Goal: Check status: Check status

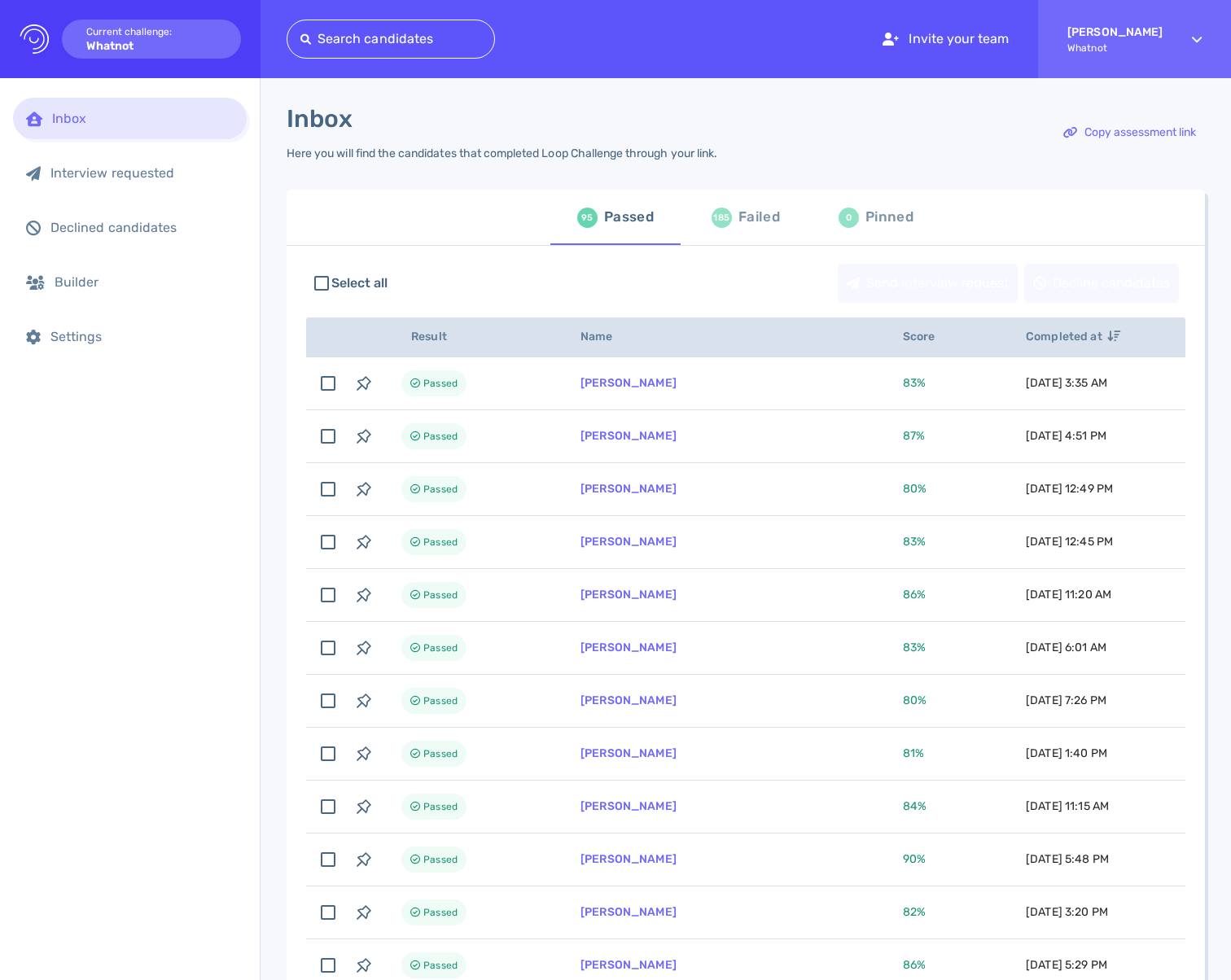
click at [206, 487] on div "Inbox Interview requested Declined candidates Builder Settings" at bounding box center [130, 529] width 260 height 902
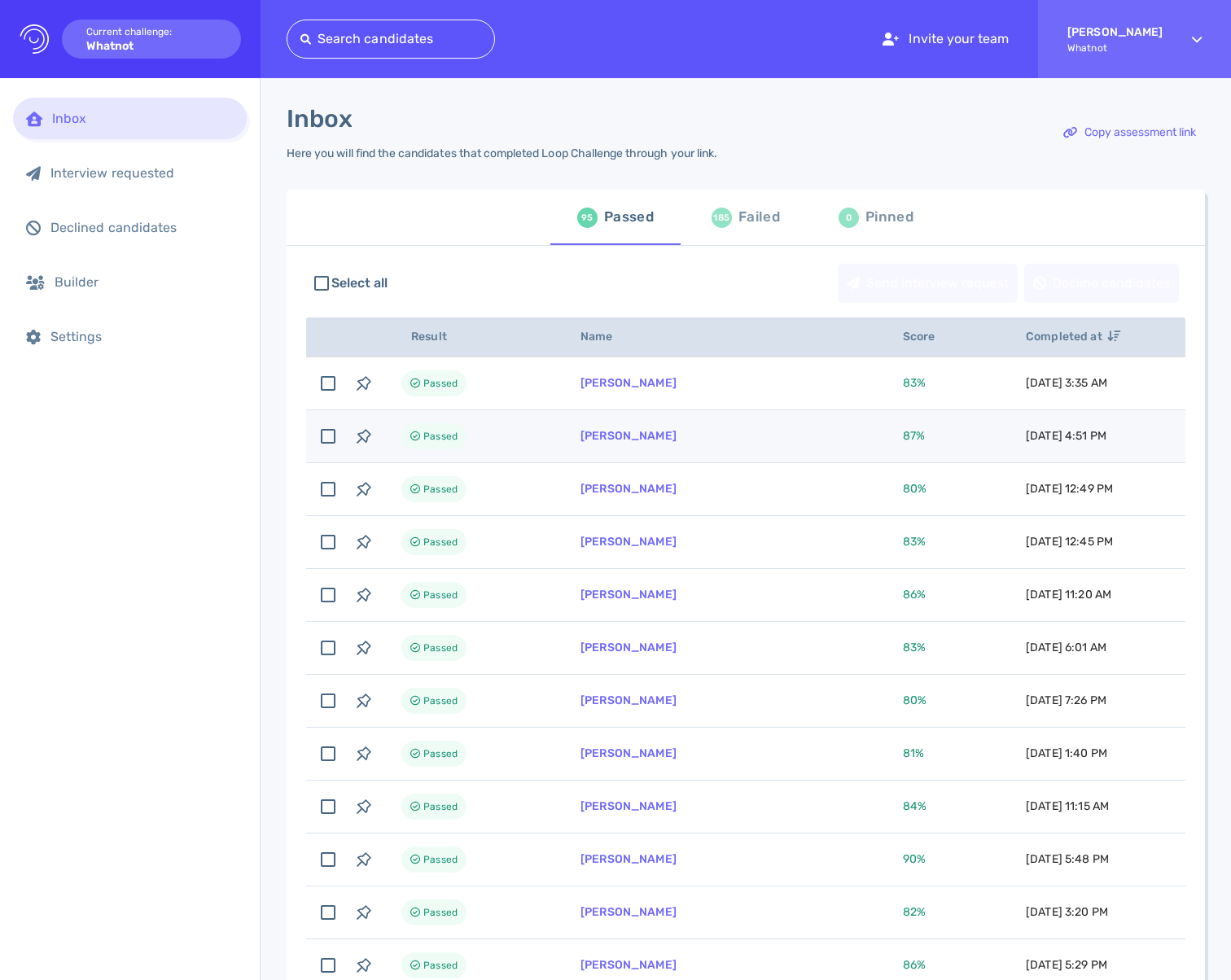
click at [772, 436] on td "Eric Hasson" at bounding box center [722, 436] width 323 height 53
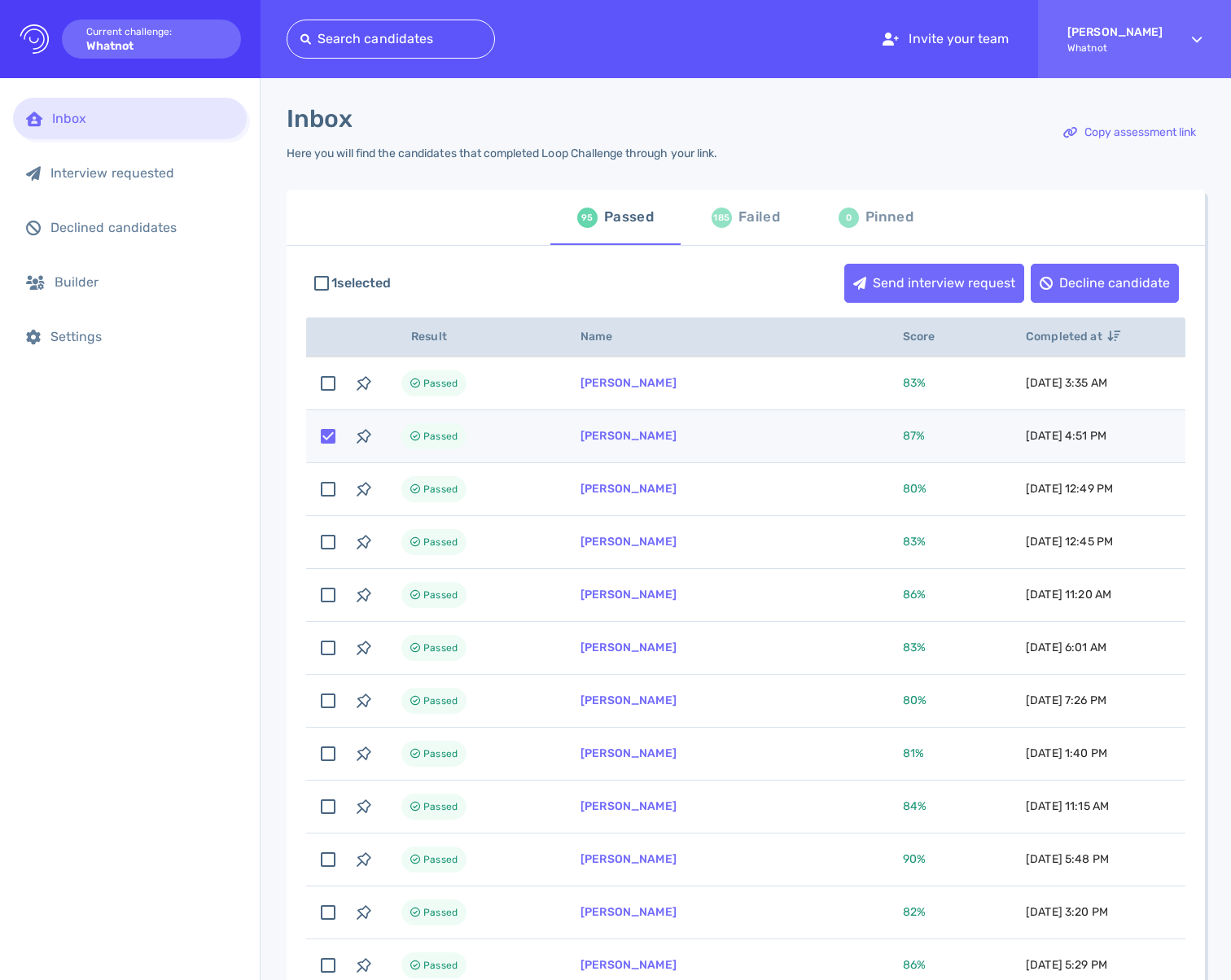
click at [702, 442] on td "Eric Hasson" at bounding box center [722, 436] width 323 height 53
checkbox input "false"
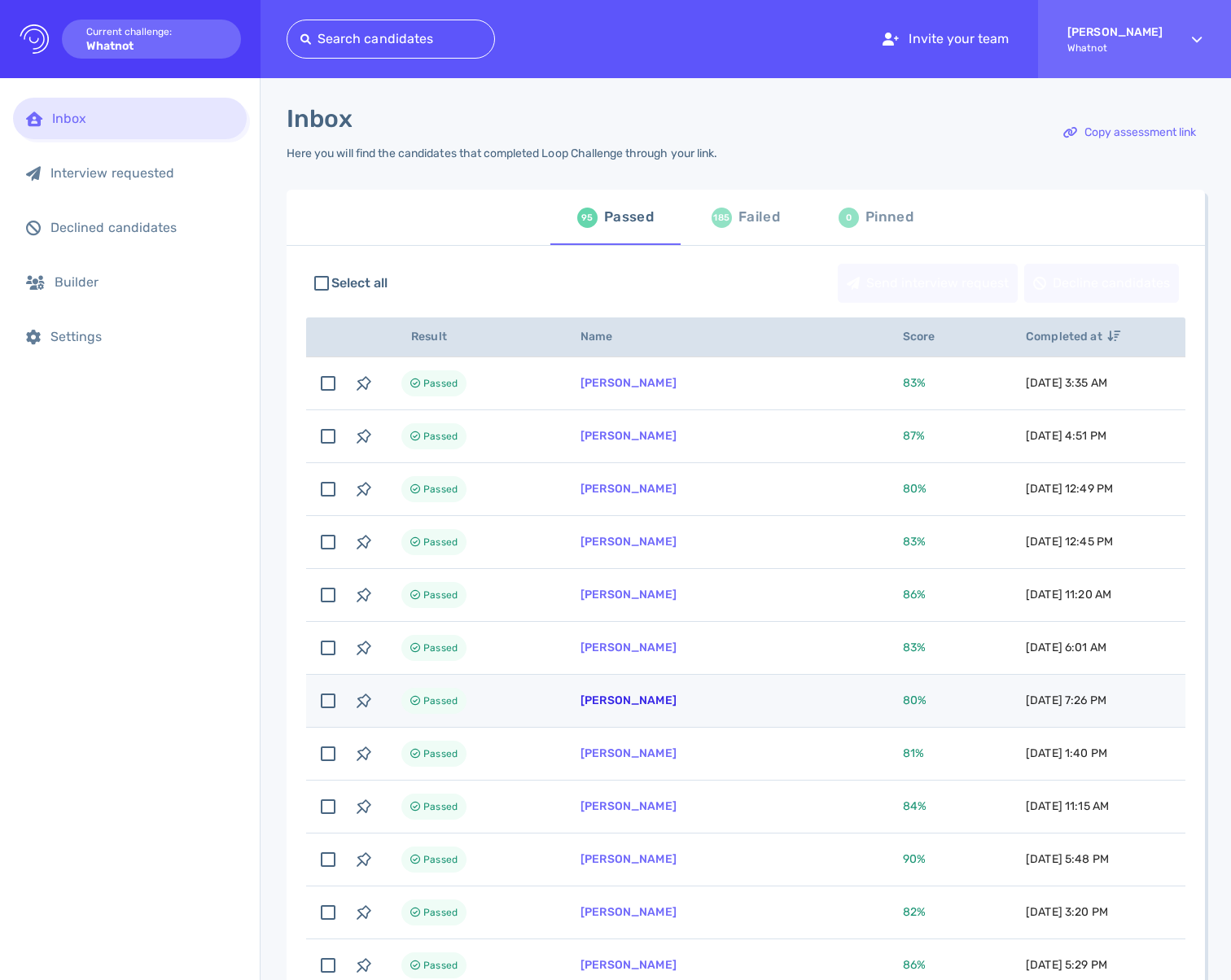
click at [615, 702] on link "[PERSON_NAME]" at bounding box center [629, 700] width 96 height 13
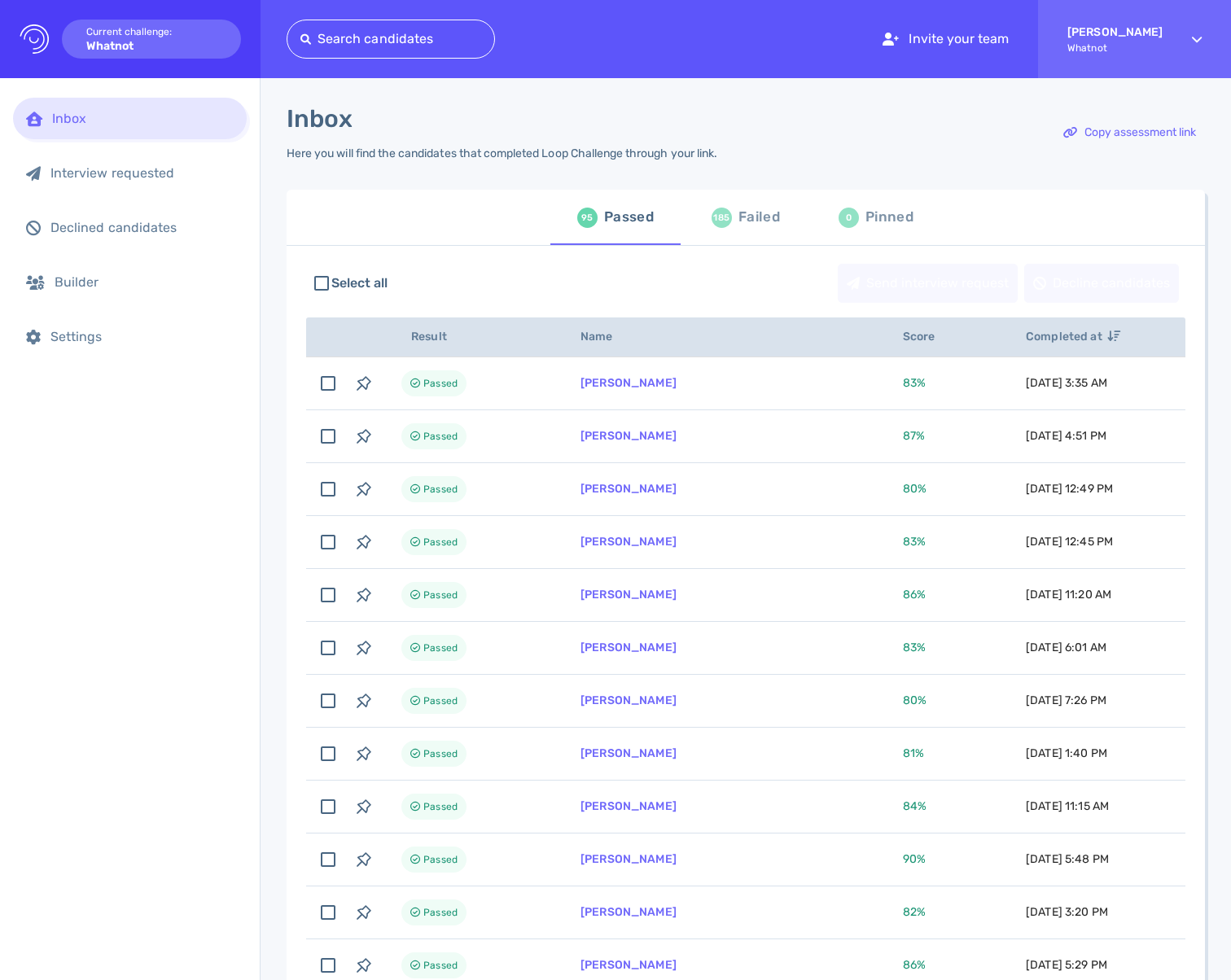
click at [186, 742] on div "Inbox Interview requested Declined candidates Builder Settings" at bounding box center [130, 529] width 260 height 902
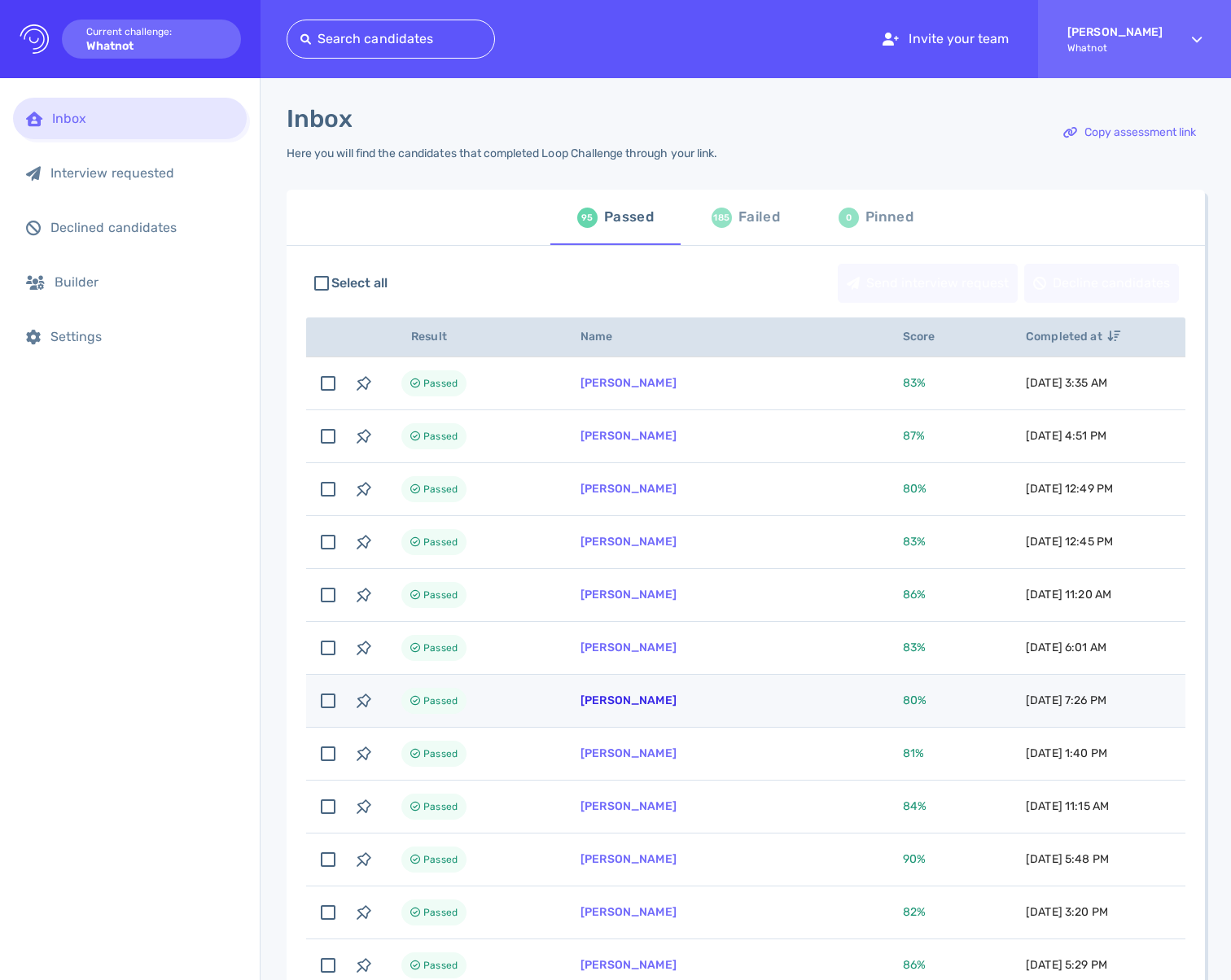
click at [641, 696] on link "[PERSON_NAME]" at bounding box center [629, 700] width 96 height 13
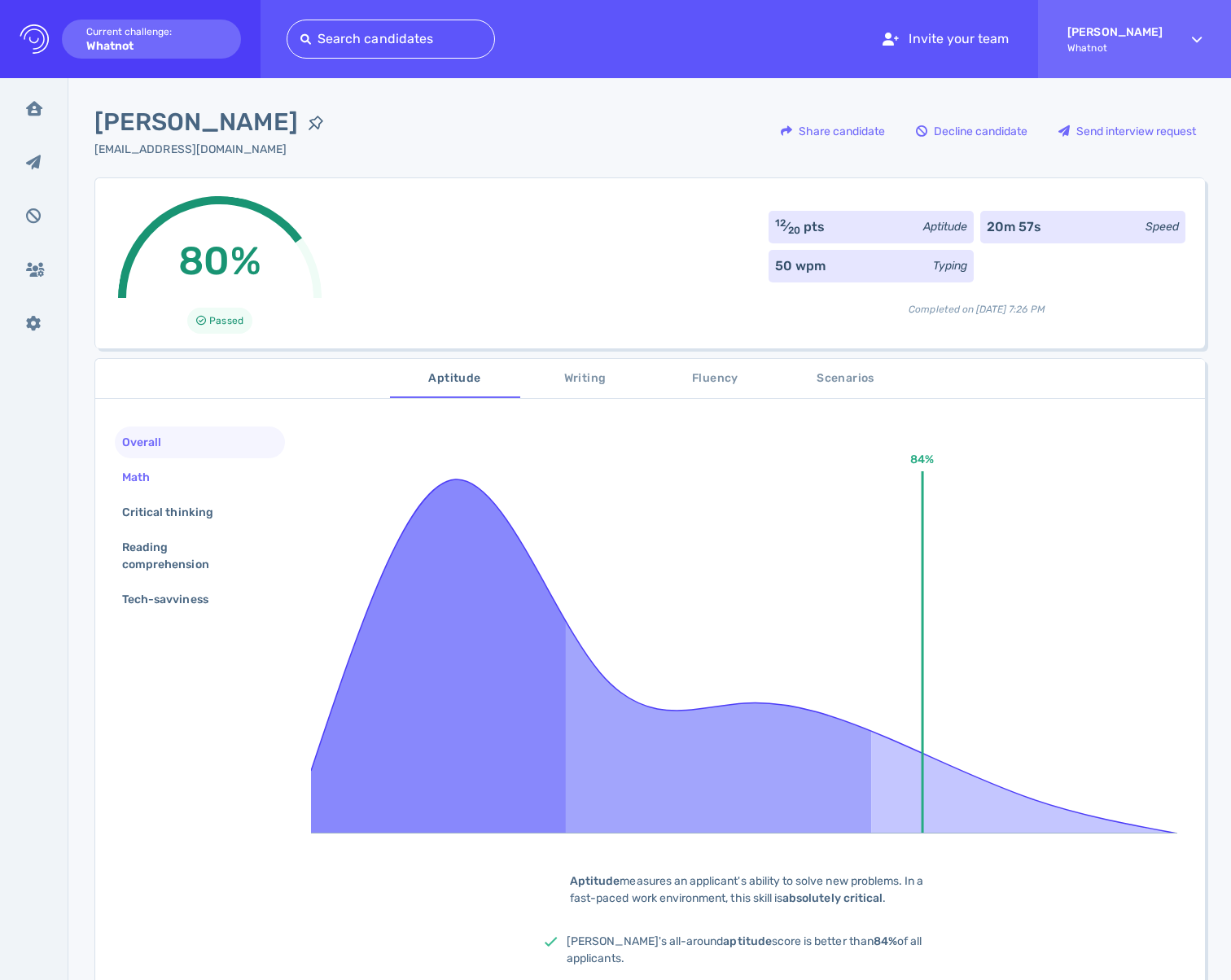
click at [148, 489] on div "Math" at bounding box center [200, 477] width 170 height 32
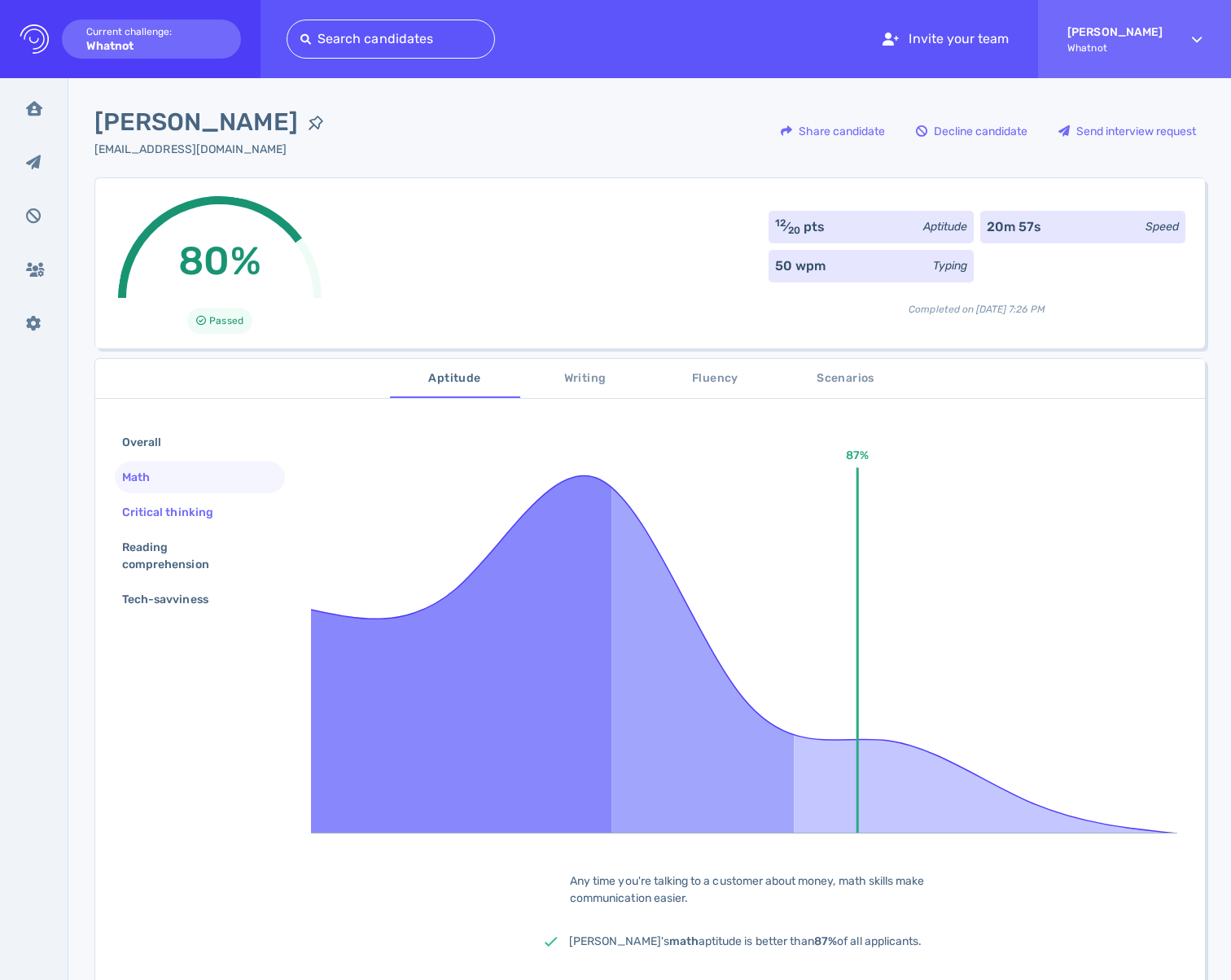
click at [161, 516] on div "Critical thinking" at bounding box center [176, 513] width 114 height 24
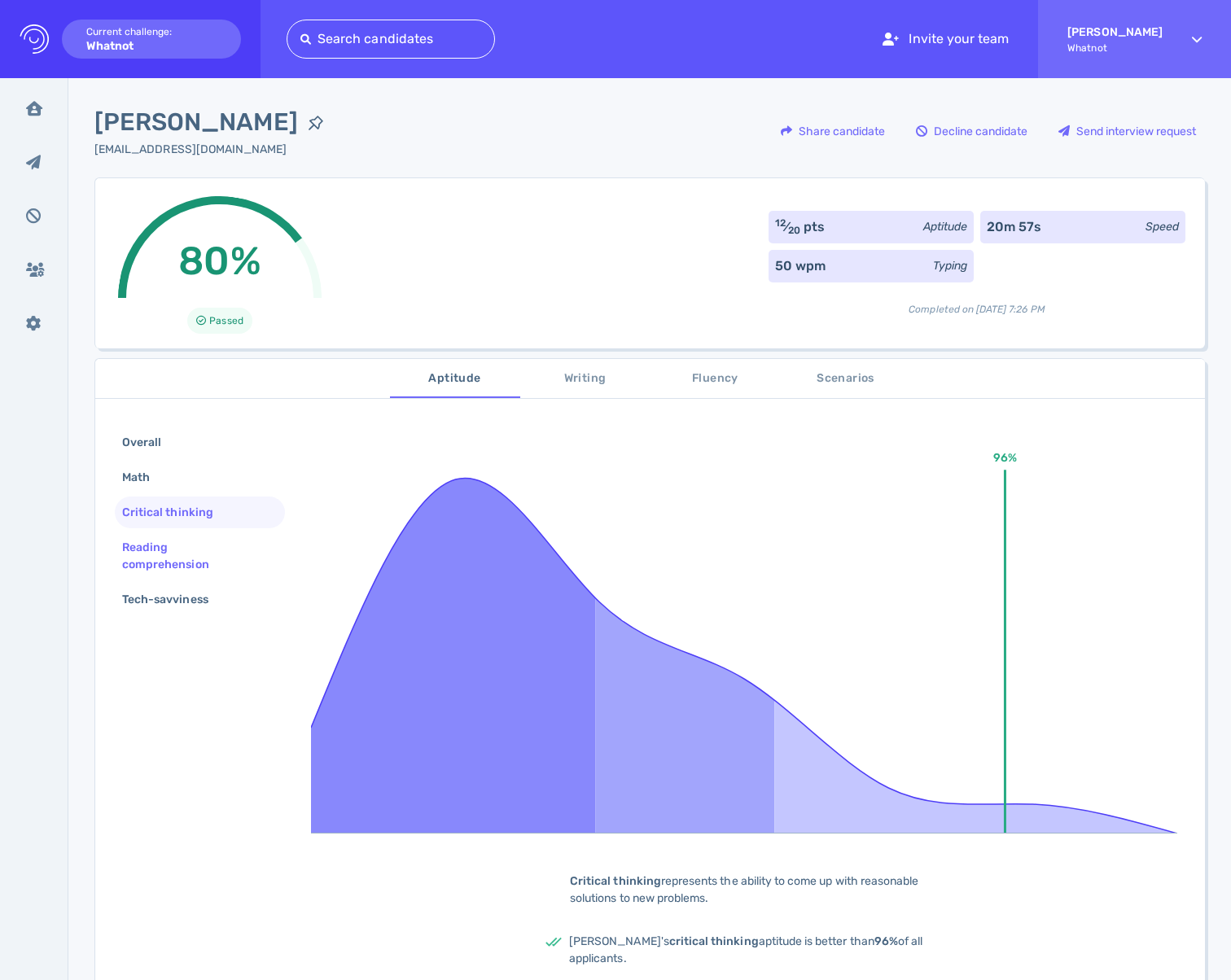
click at [162, 546] on div "Reading comprehension" at bounding box center [193, 556] width 149 height 40
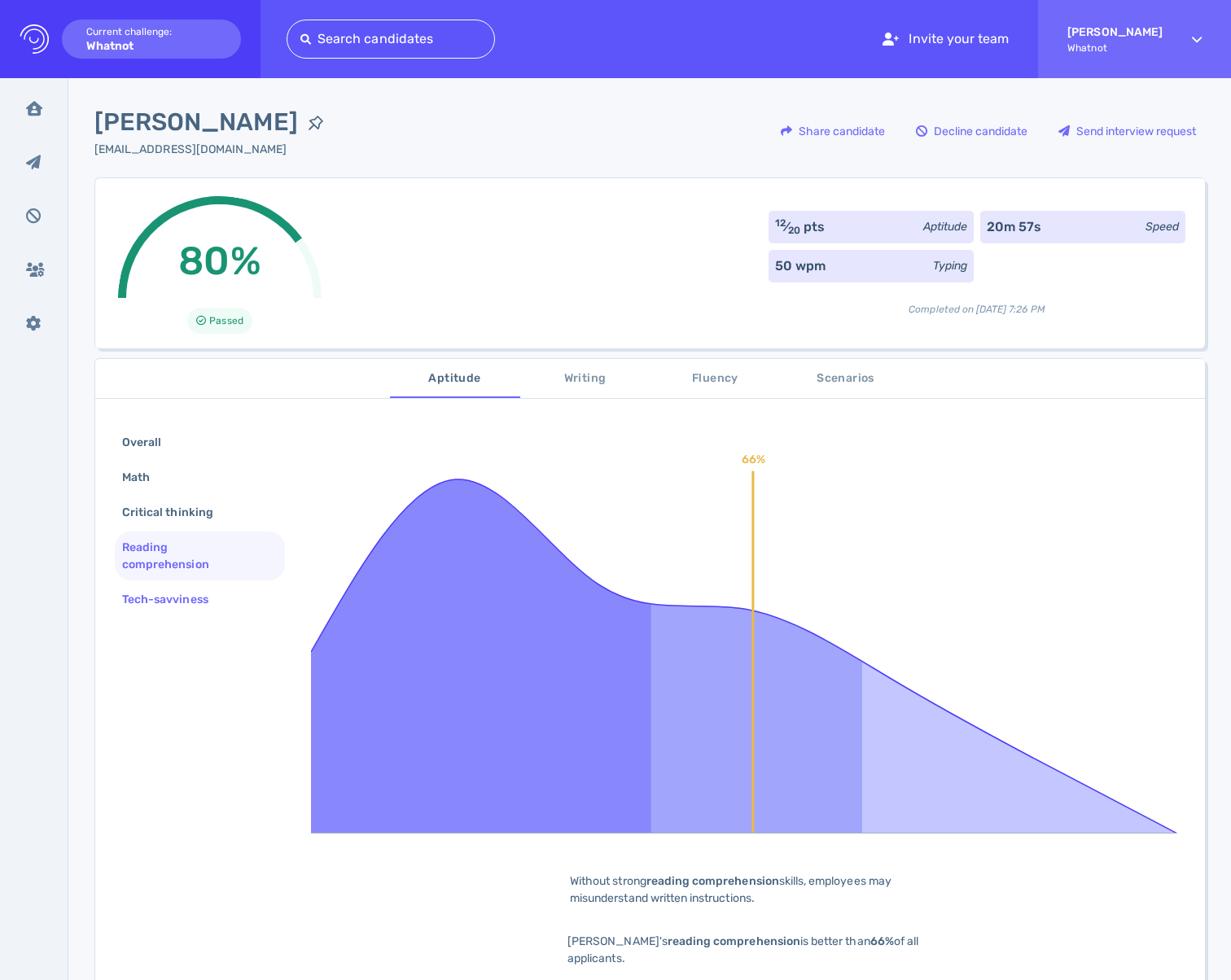
click at [156, 586] on div "Tech-savviness" at bounding box center [200, 599] width 170 height 32
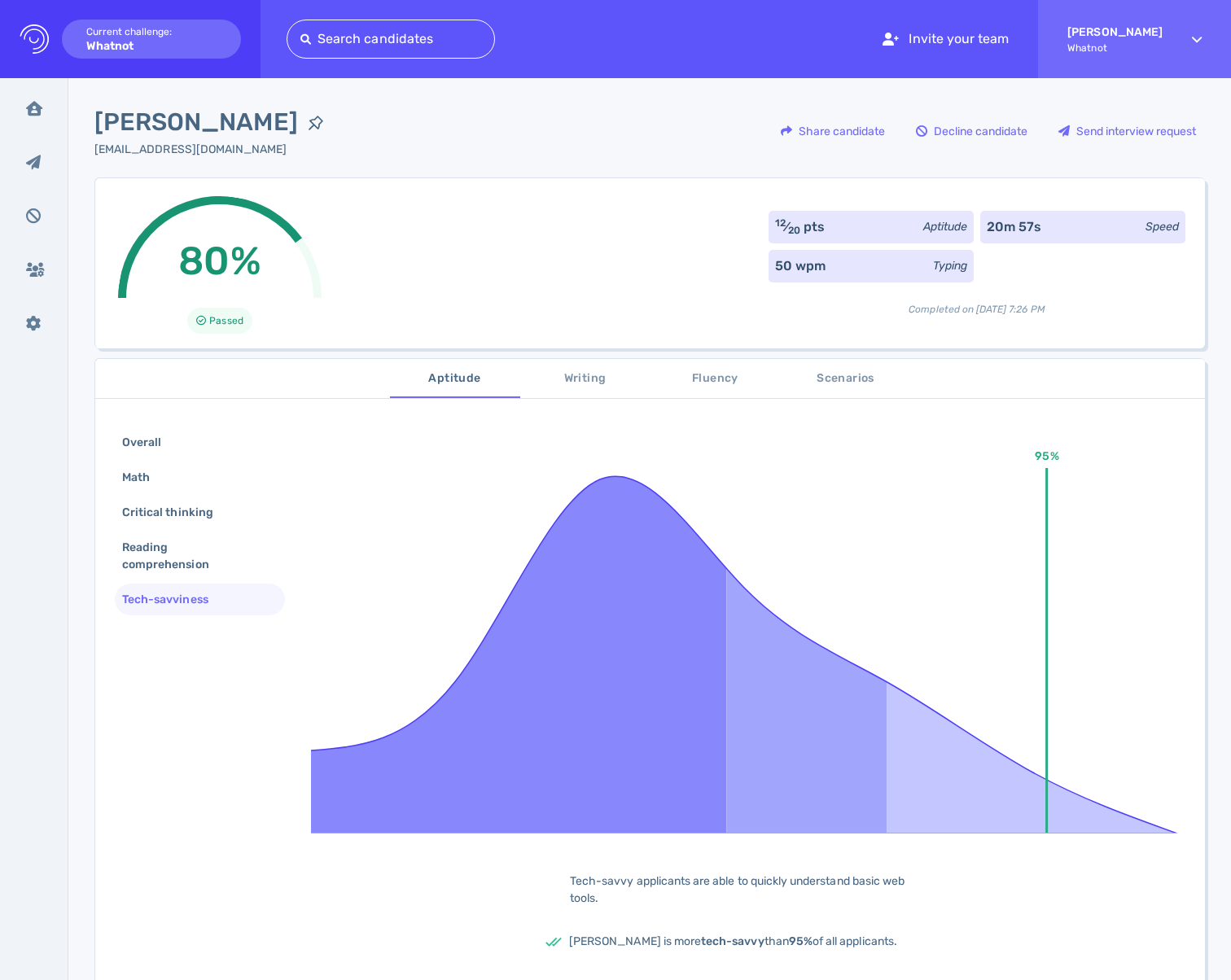
click at [151, 618] on div "Overall Math Critical thinking Reading comprehension Tech-savviness 95% Tech-sa…" at bounding box center [650, 702] width 1110 height 589
click at [158, 565] on div "Reading comprehension" at bounding box center [193, 556] width 149 height 40
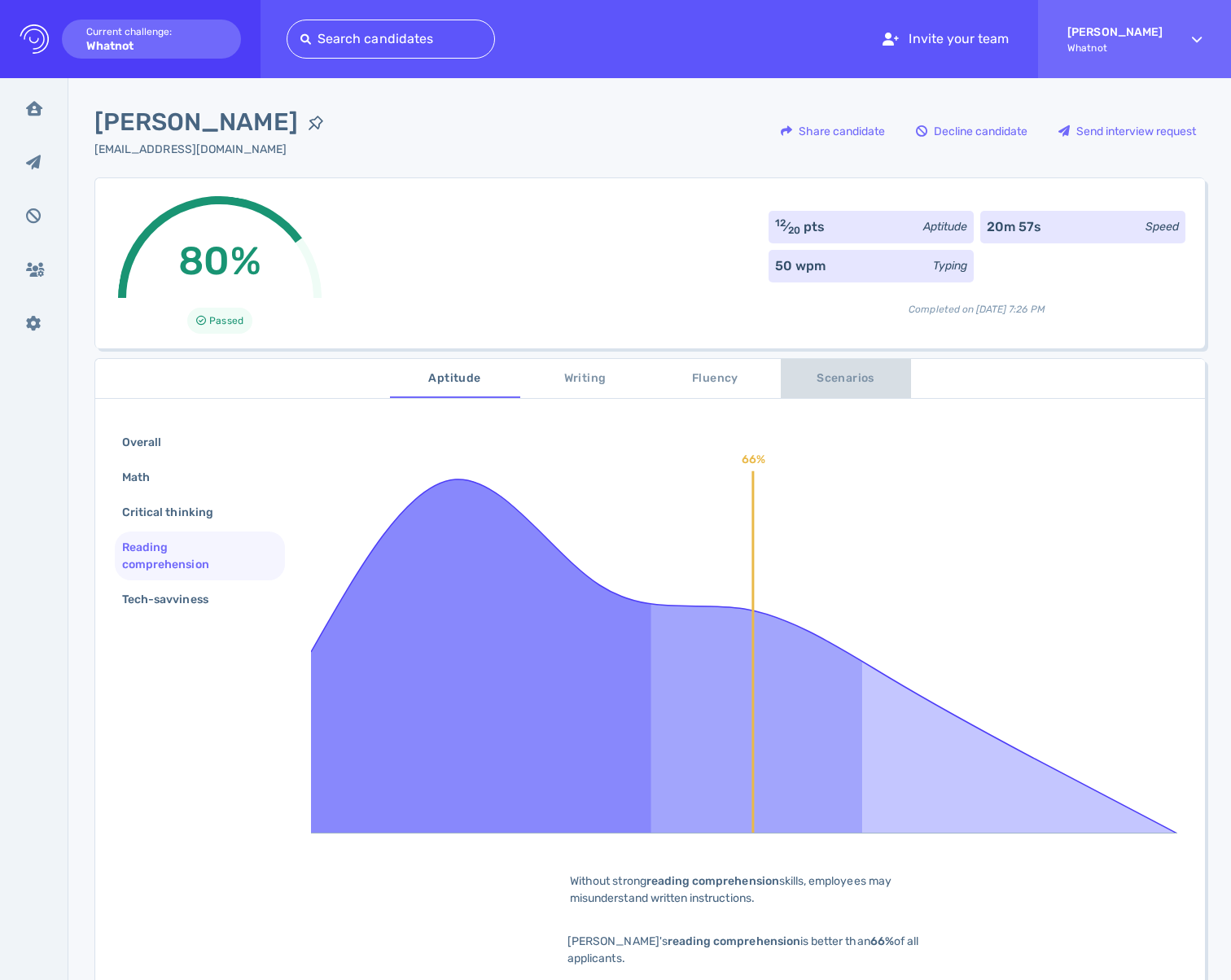
click at [869, 377] on span "Scenarios" at bounding box center [845, 378] width 110 height 20
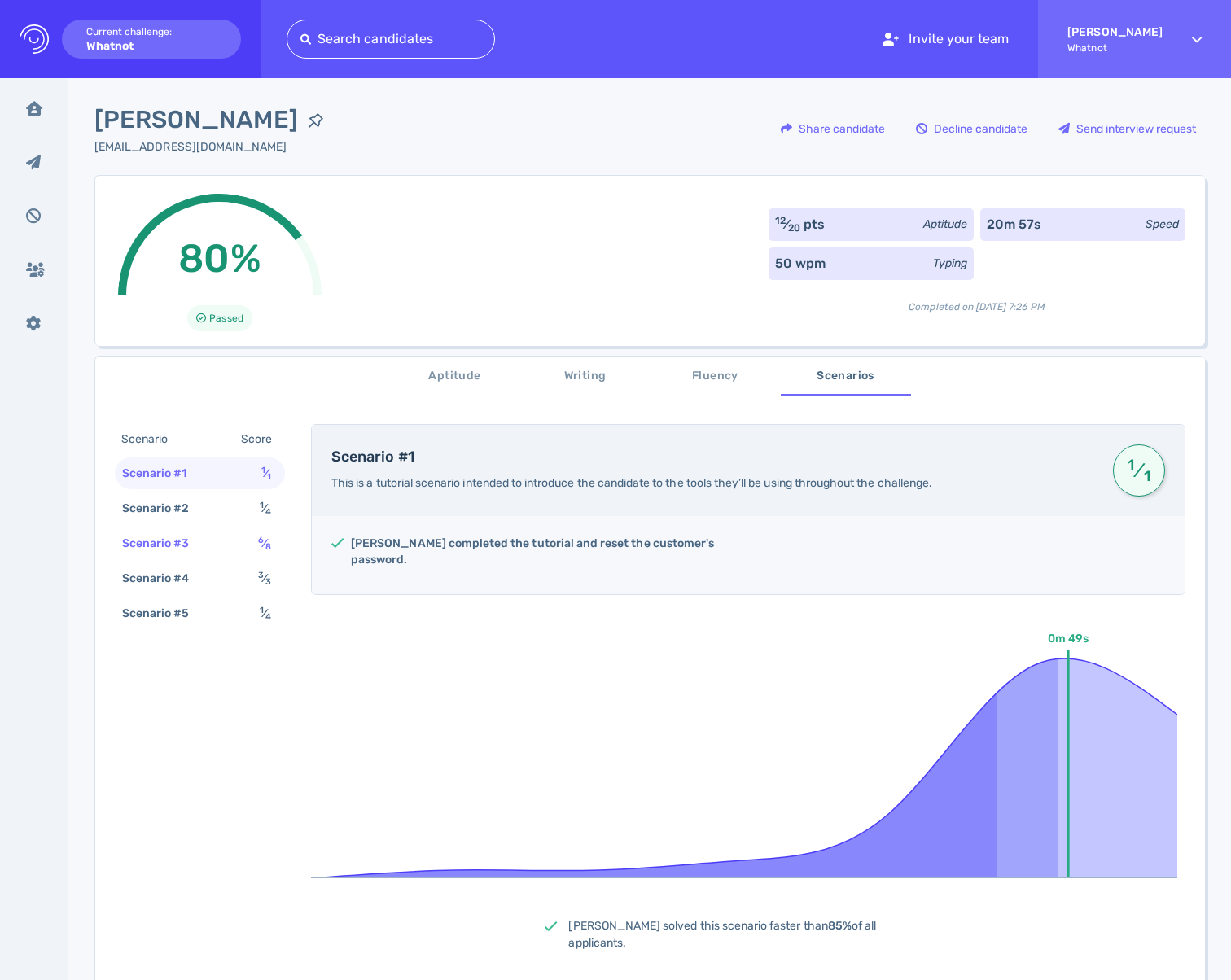
scroll to position [3, 0]
click at [201, 495] on div "Scenario #2 1 ⁄ 4" at bounding box center [200, 507] width 170 height 32
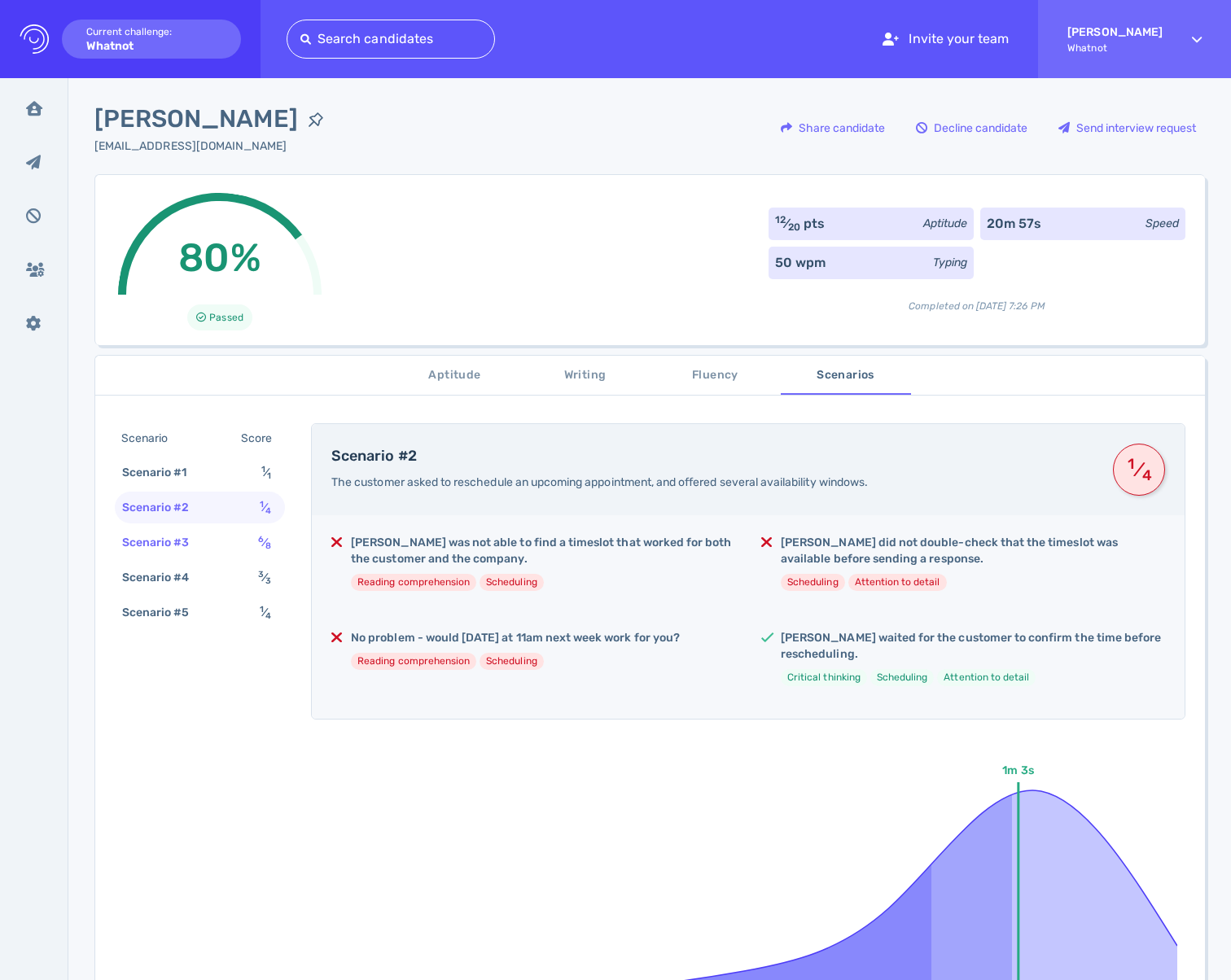
click at [208, 541] on div "Scenario #3 6 ⁄ 8" at bounding box center [200, 542] width 170 height 32
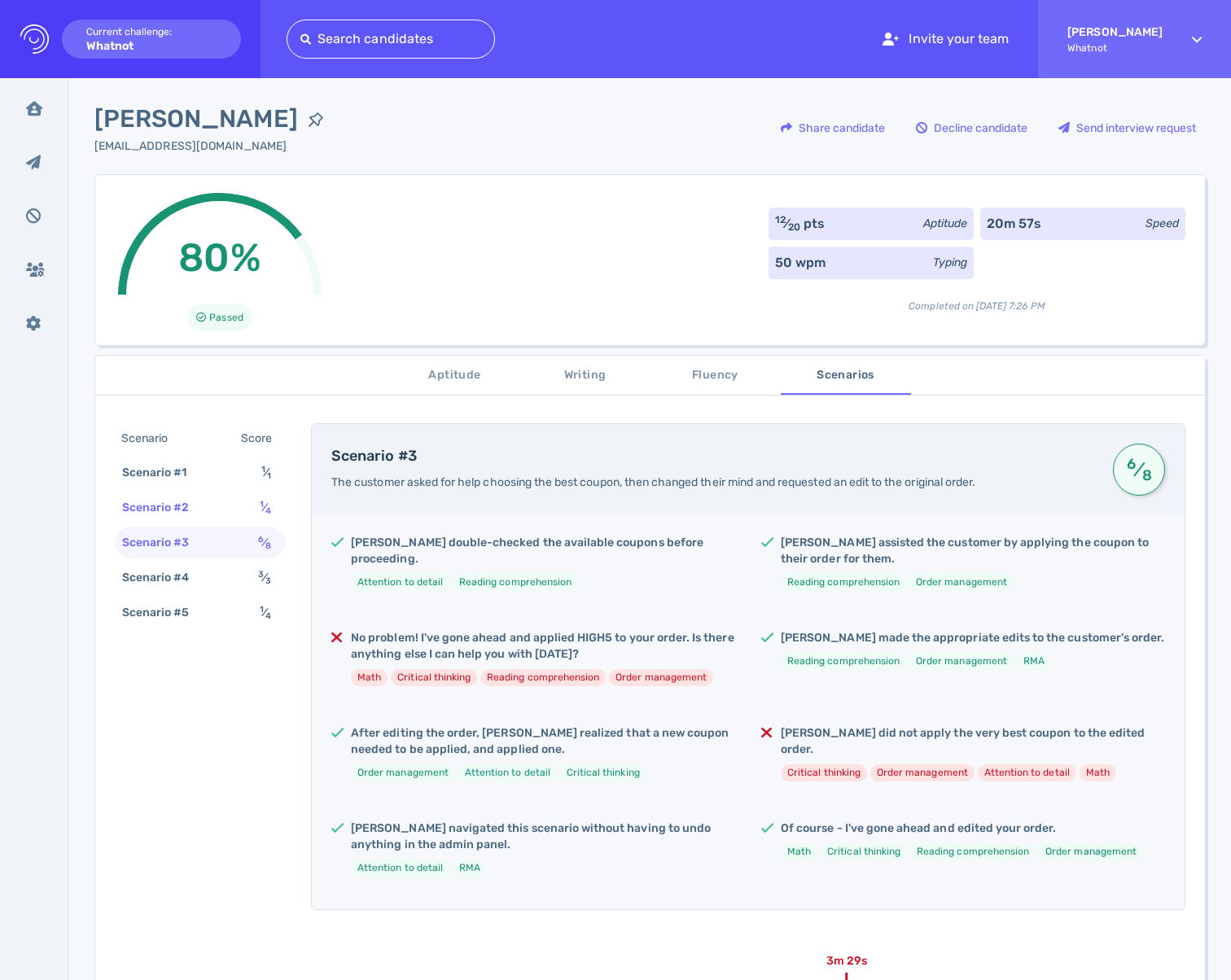
click at [229, 505] on div "Scenario #2 1 ⁄ 4" at bounding box center [200, 507] width 170 height 32
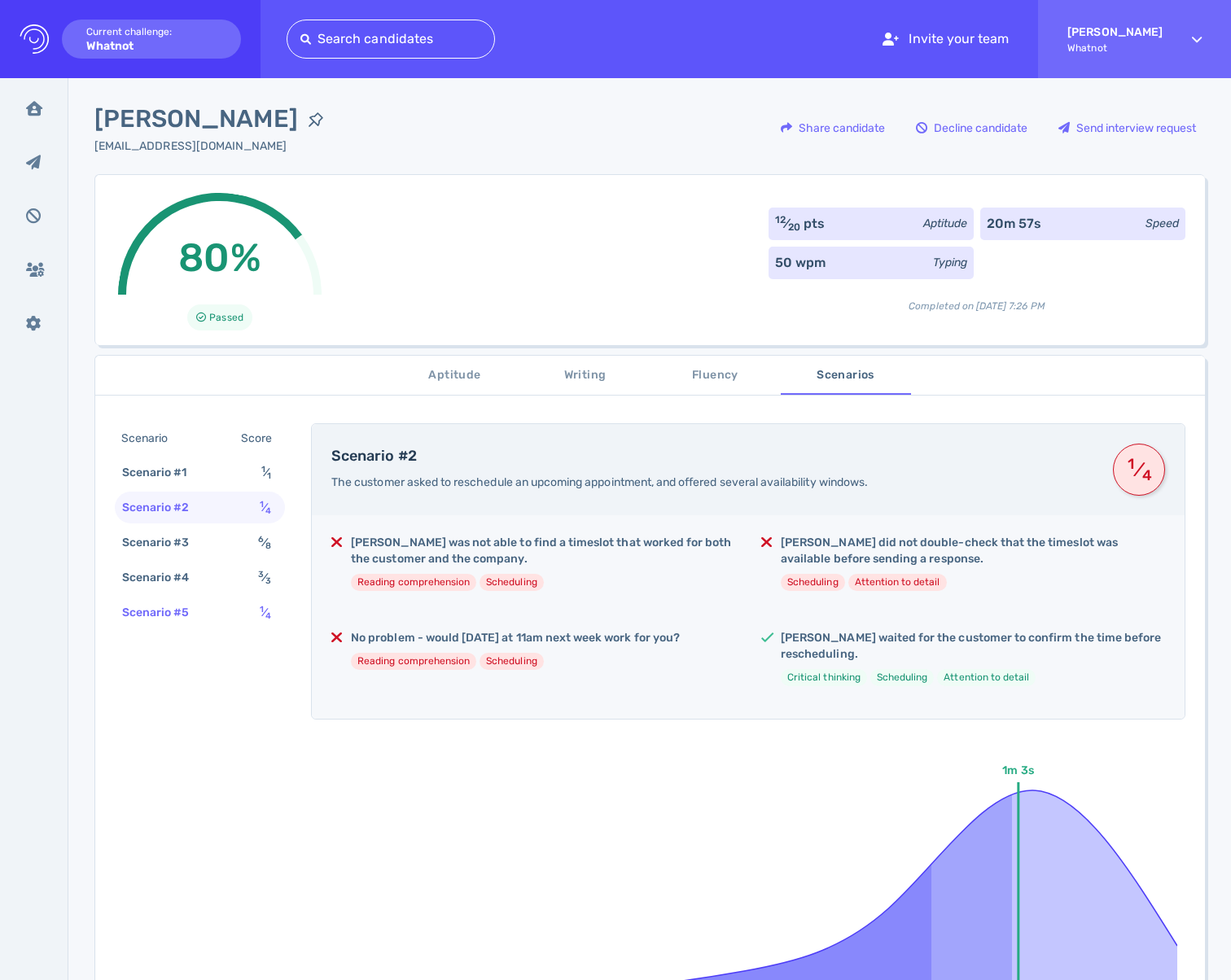
click at [208, 620] on div "Scenario #5 1 ⁄ 4" at bounding box center [200, 612] width 170 height 32
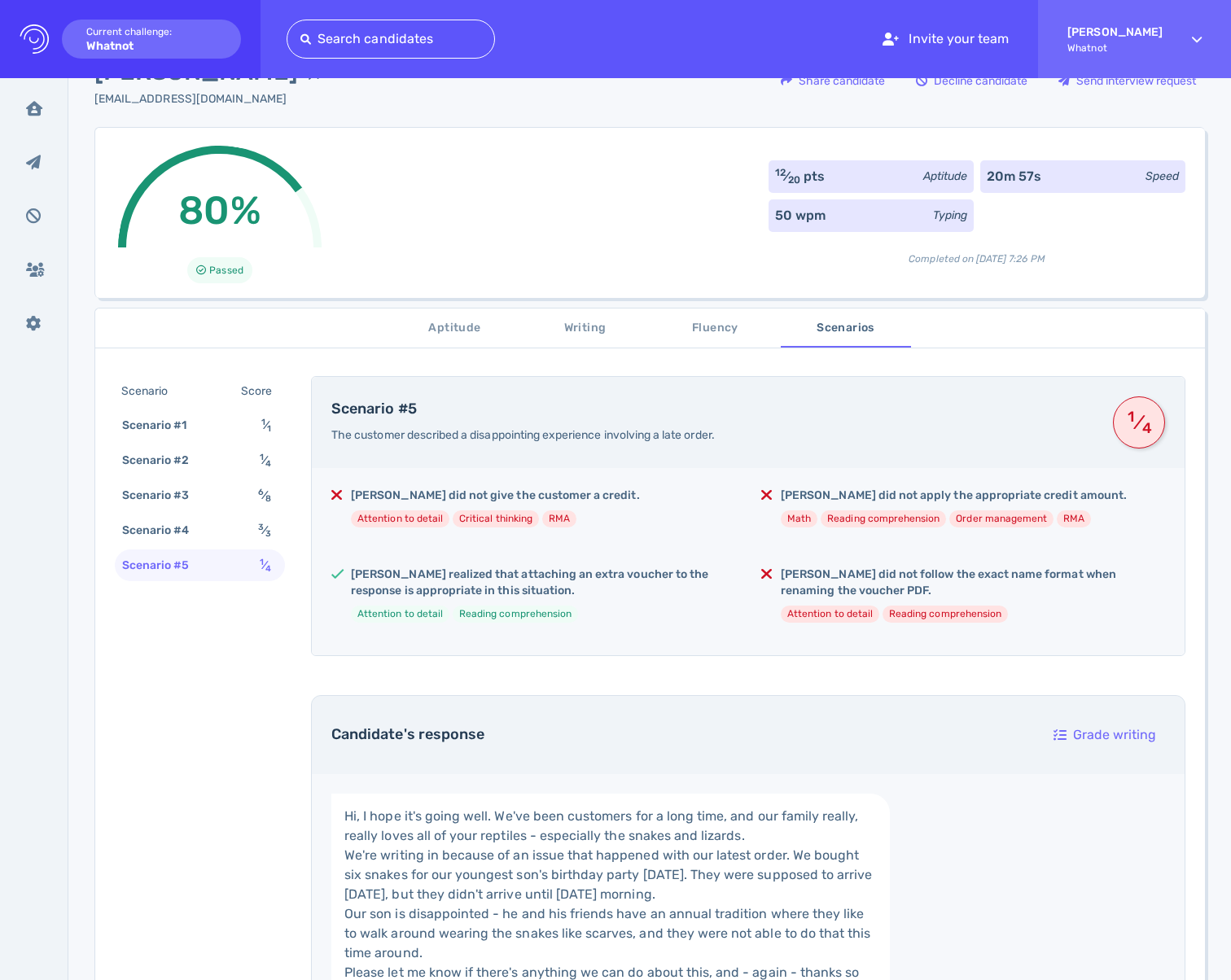
scroll to position [123, 0]
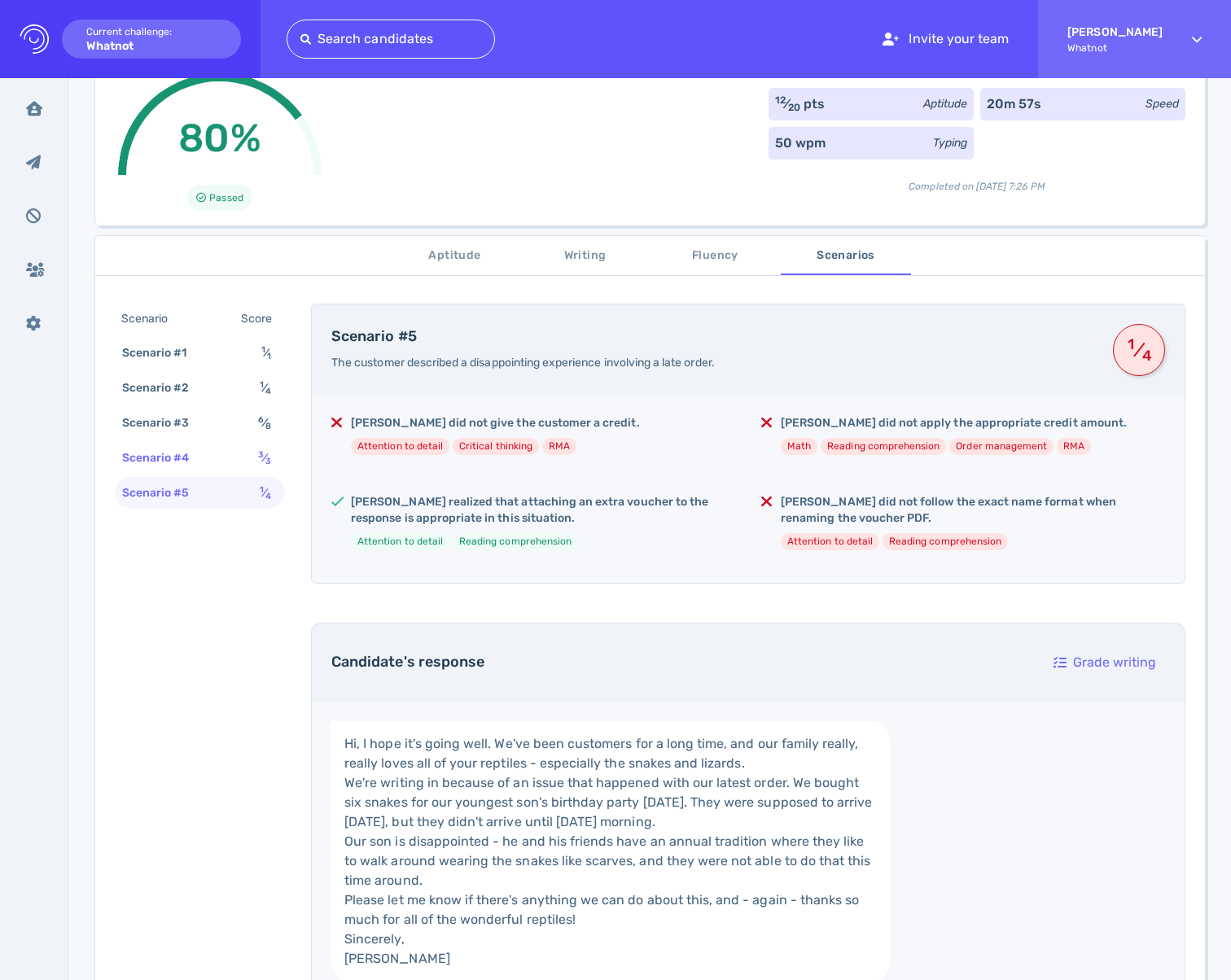
click at [245, 449] on div "Scenario #4 3 ⁄ 3" at bounding box center [200, 457] width 170 height 32
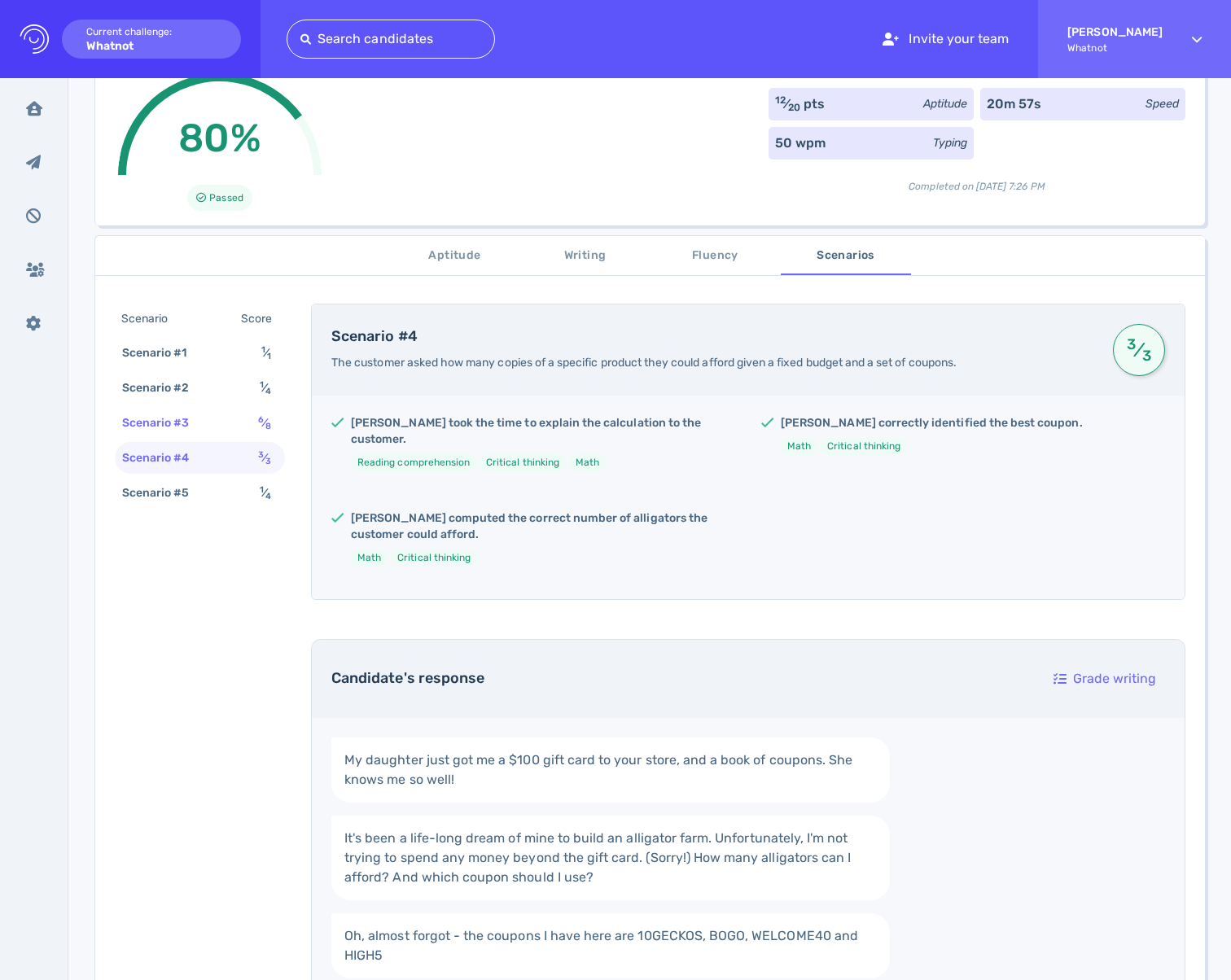
click at [247, 426] on div "Scenario #3 6 ⁄ 8" at bounding box center [200, 422] width 170 height 32
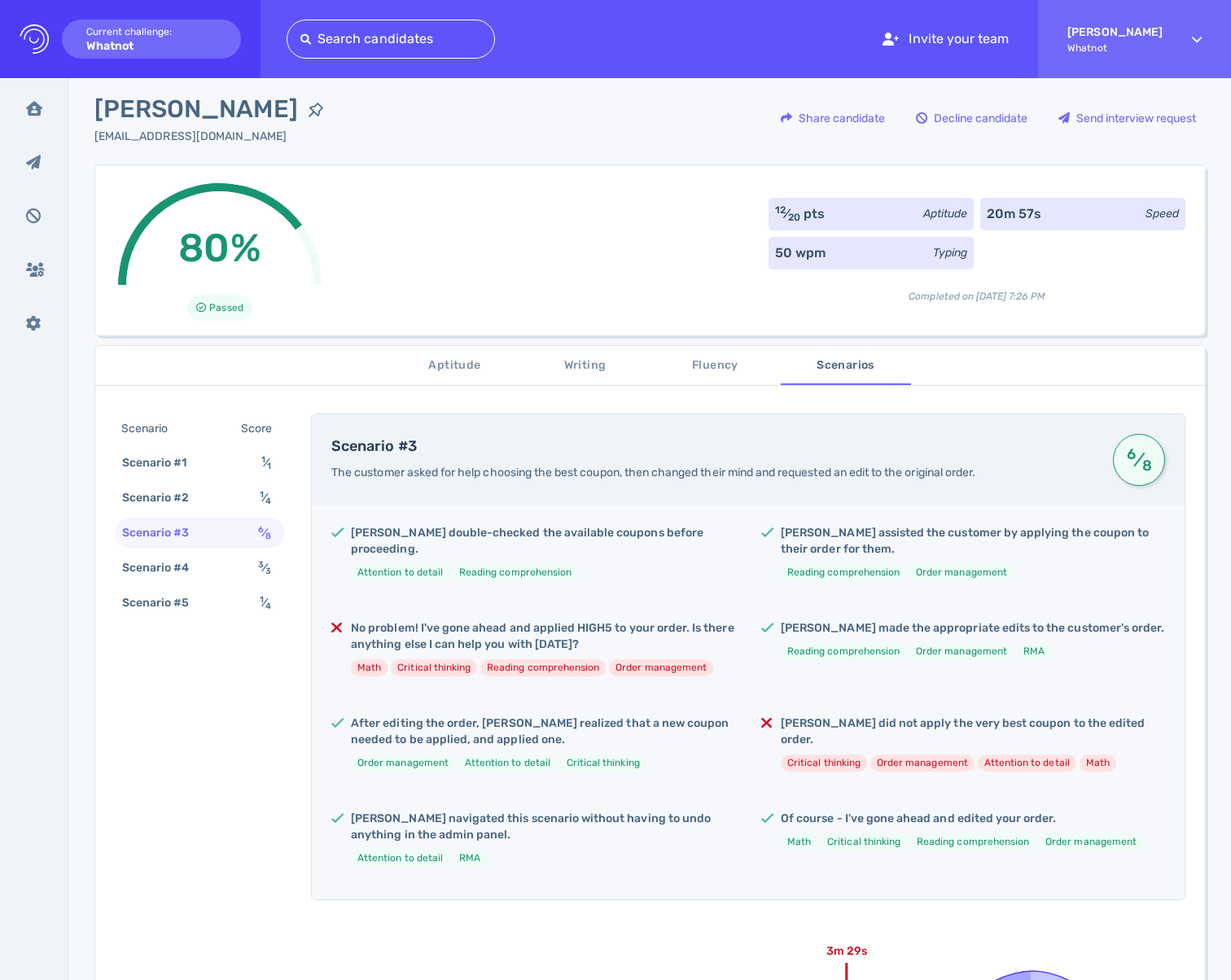
scroll to position [0, 0]
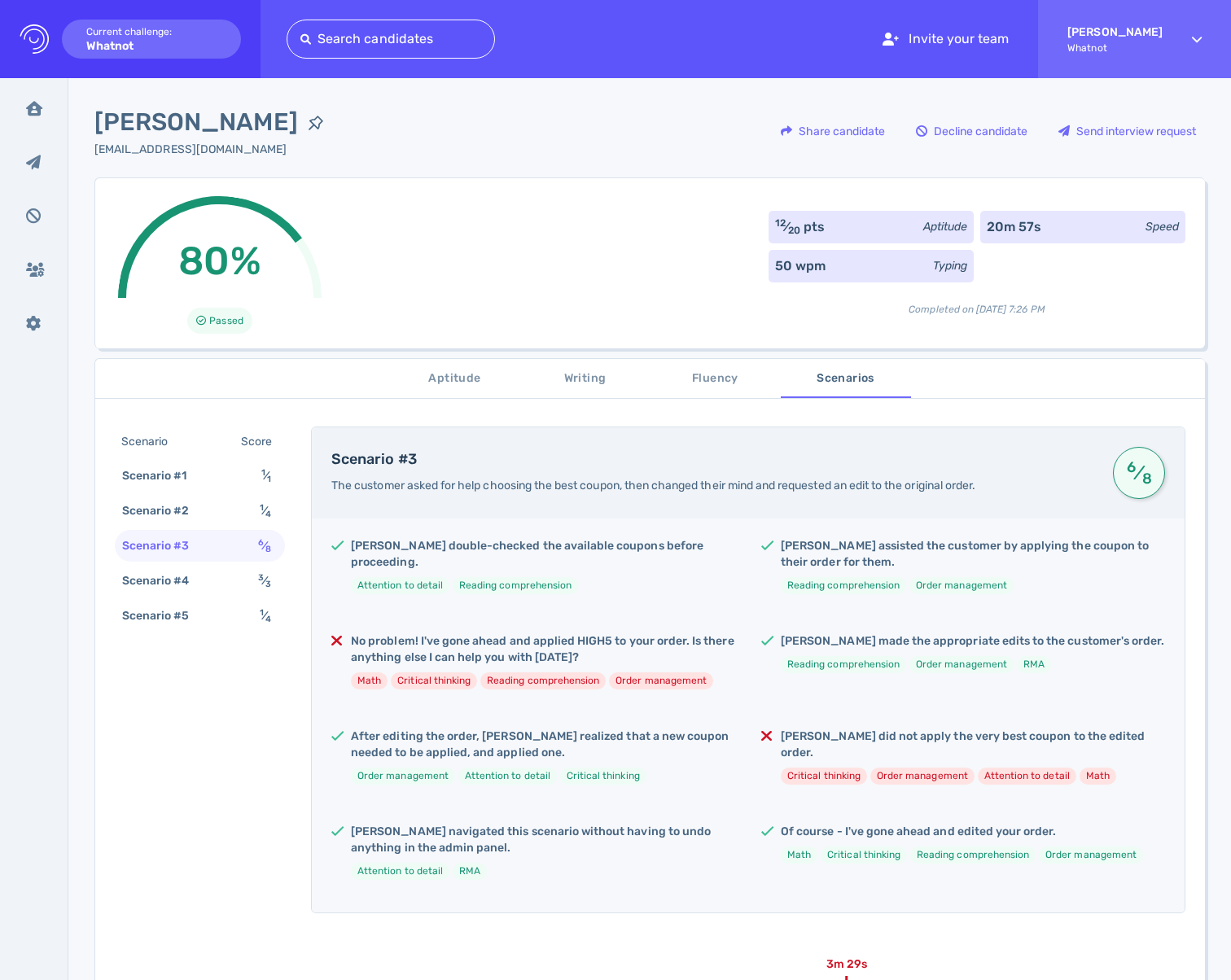
click at [96, 537] on div "Scenario Score Scenario #1 1 ⁄ 1 Scenario #2 1 ⁄ 4 Scenario #3 6 ⁄ 8 Scenario #…" at bounding box center [650, 861] width 1110 height 908
click at [688, 163] on div "[PERSON_NAME] [EMAIL_ADDRESS][DOMAIN_NAME] Share candidate Decline candidate Se…" at bounding box center [649, 141] width 1111 height 73
click at [56, 116] on div "Inbox Inbox Interview requested Interview requested Declined candidates Decline…" at bounding box center [34, 529] width 68 height 902
click at [31, 117] on div "Inbox" at bounding box center [35, 108] width 42 height 40
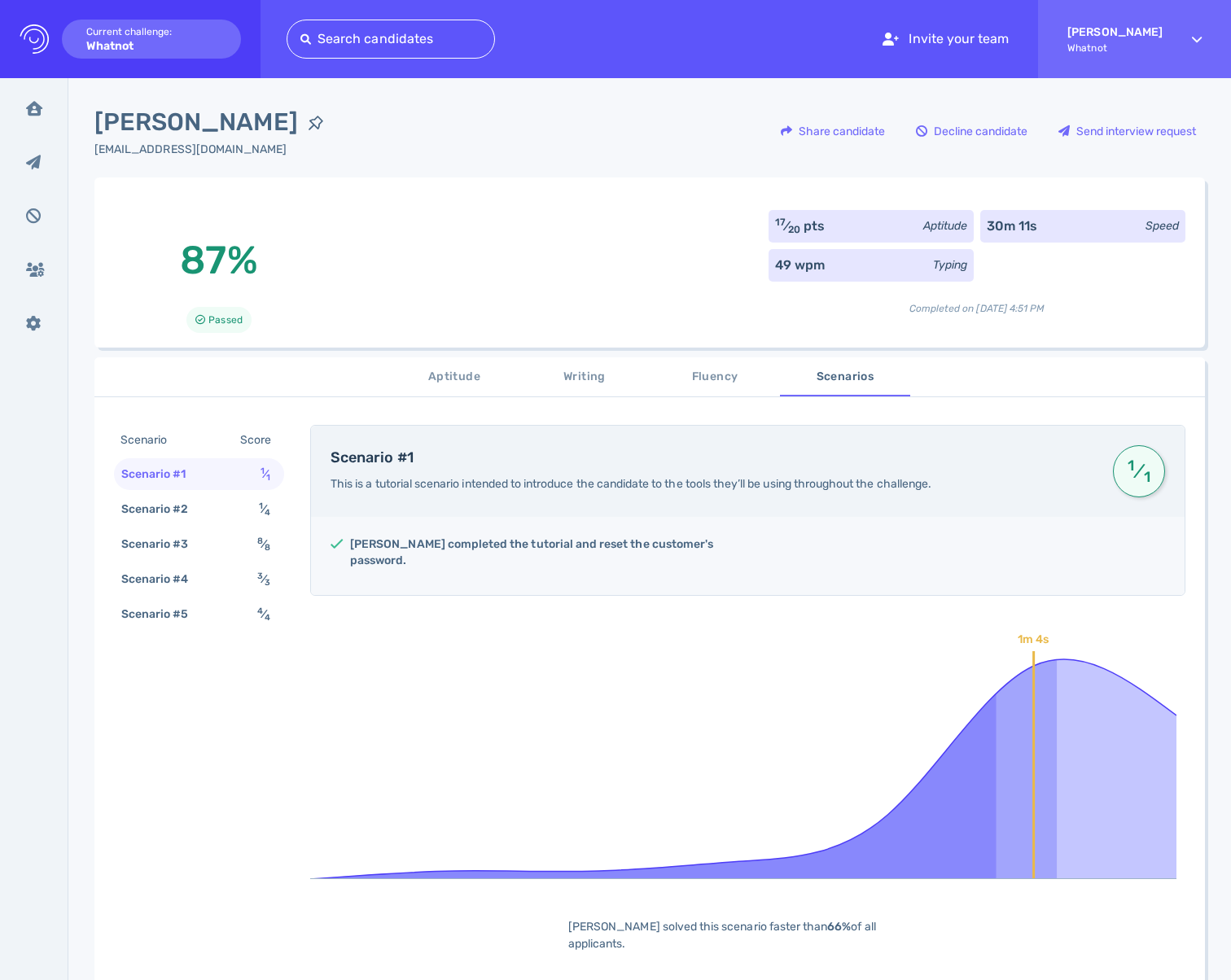
click at [1109, 382] on div "Aptitude Writing Fluency Scenarios" at bounding box center [649, 376] width 1111 height 39
